Goal: Information Seeking & Learning: Learn about a topic

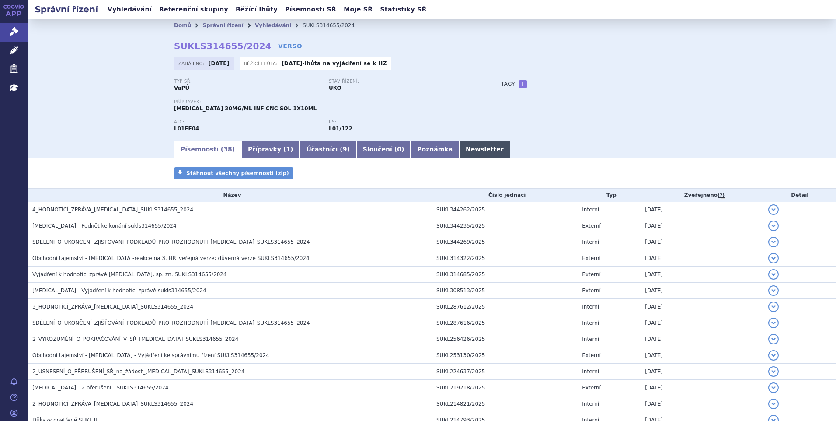
click at [459, 150] on link "Newsletter" at bounding box center [484, 149] width 51 height 17
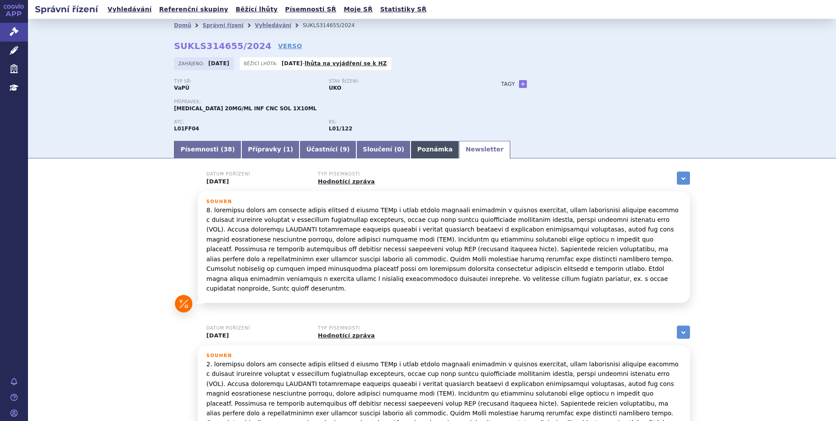
click at [411, 153] on link "Poznámka" at bounding box center [435, 149] width 49 height 17
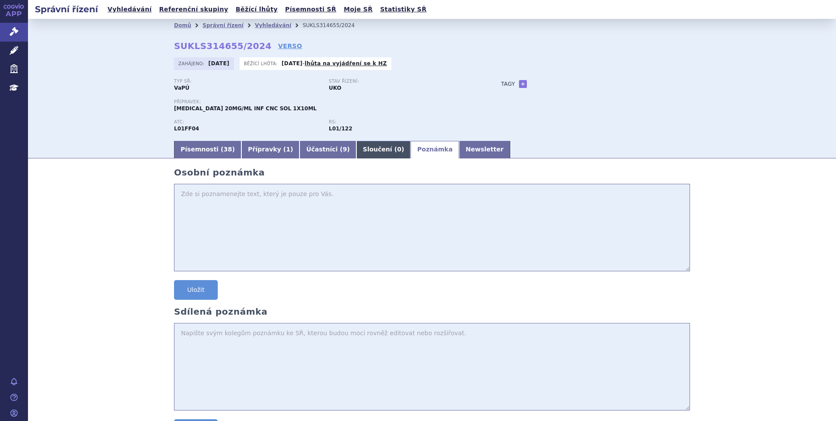
click at [367, 148] on link "Sloučení ( 0 )" at bounding box center [383, 149] width 54 height 17
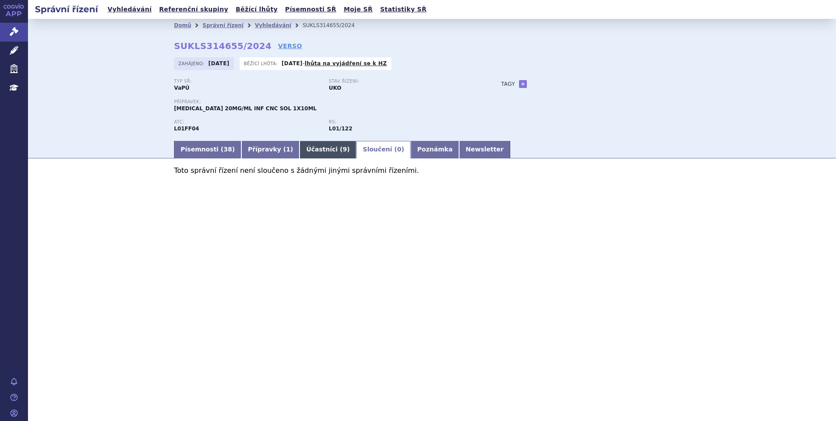
click at [311, 152] on link "Účastníci ( 9 )" at bounding box center [328, 149] width 56 height 17
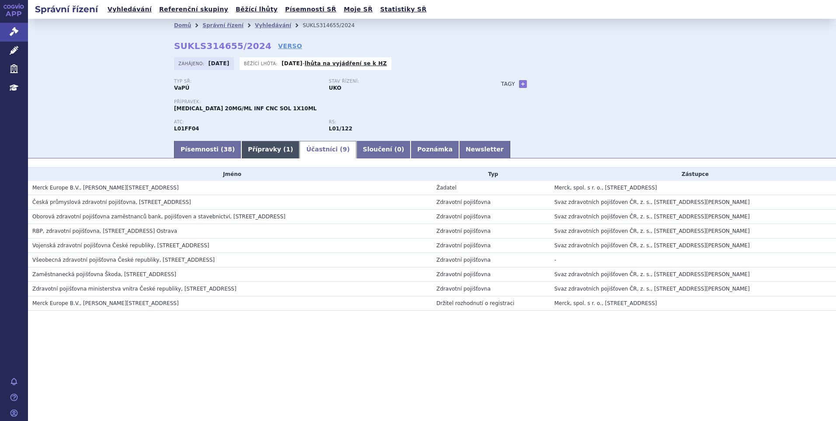
click at [265, 153] on link "Přípravky ( 1 )" at bounding box center [270, 149] width 58 height 17
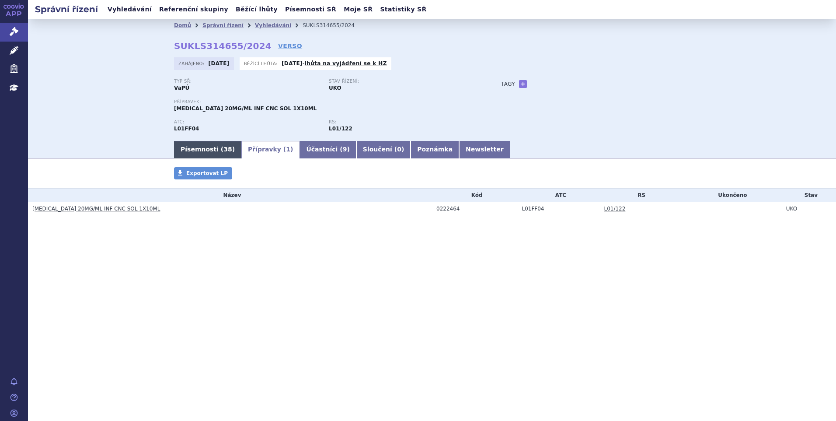
click at [213, 150] on link "Písemnosti ( 38 )" at bounding box center [207, 149] width 67 height 17
